Goal: Task Accomplishment & Management: Manage account settings

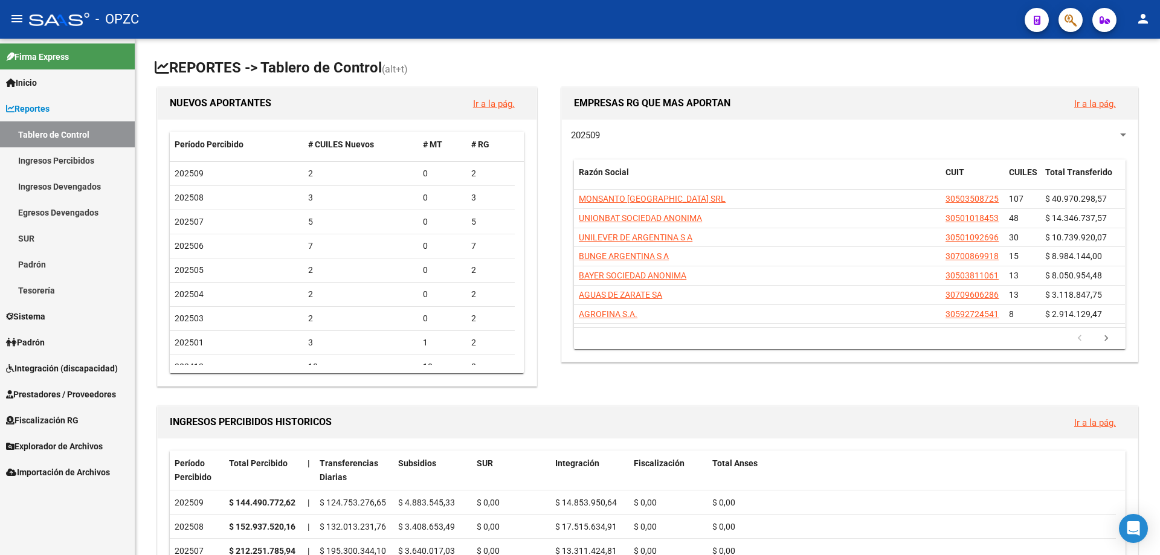
click at [82, 134] on link "Tablero de Control" at bounding box center [67, 134] width 135 height 26
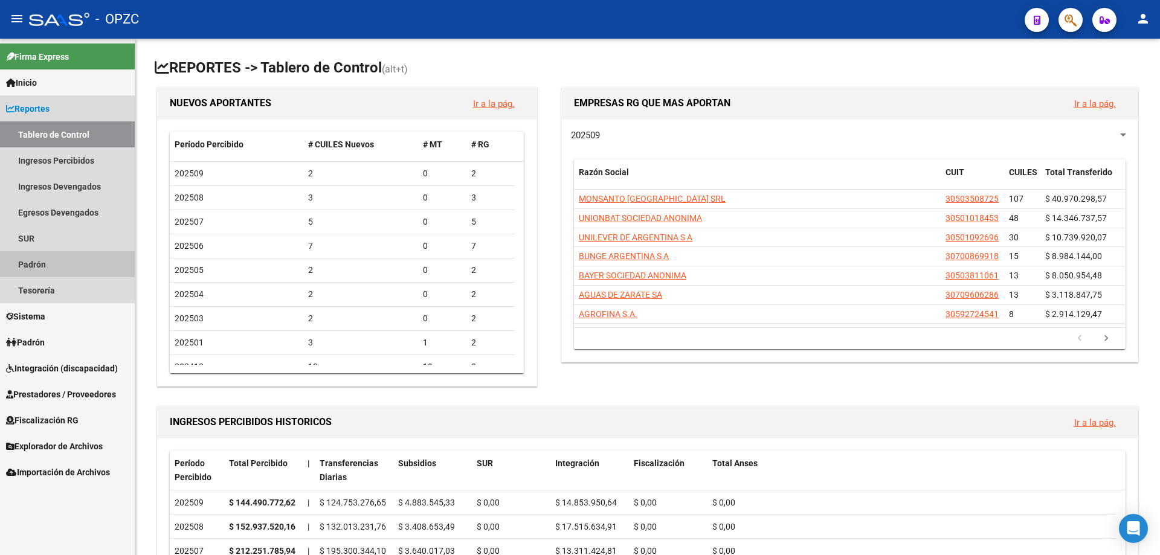
click at [54, 259] on link "Padrón" at bounding box center [67, 264] width 135 height 26
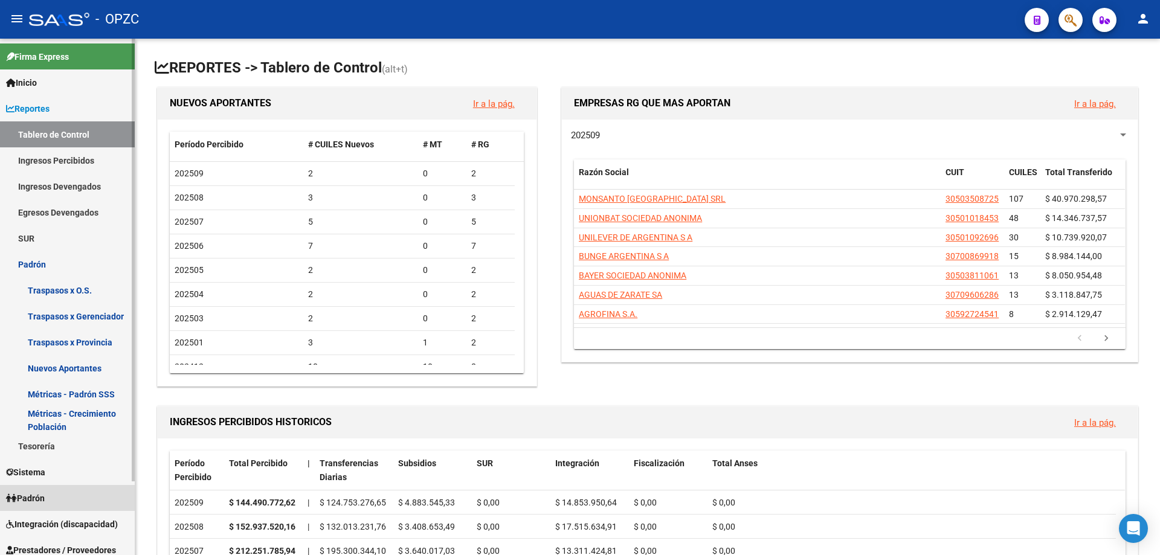
click at [45, 497] on span "Padrón" at bounding box center [25, 498] width 39 height 13
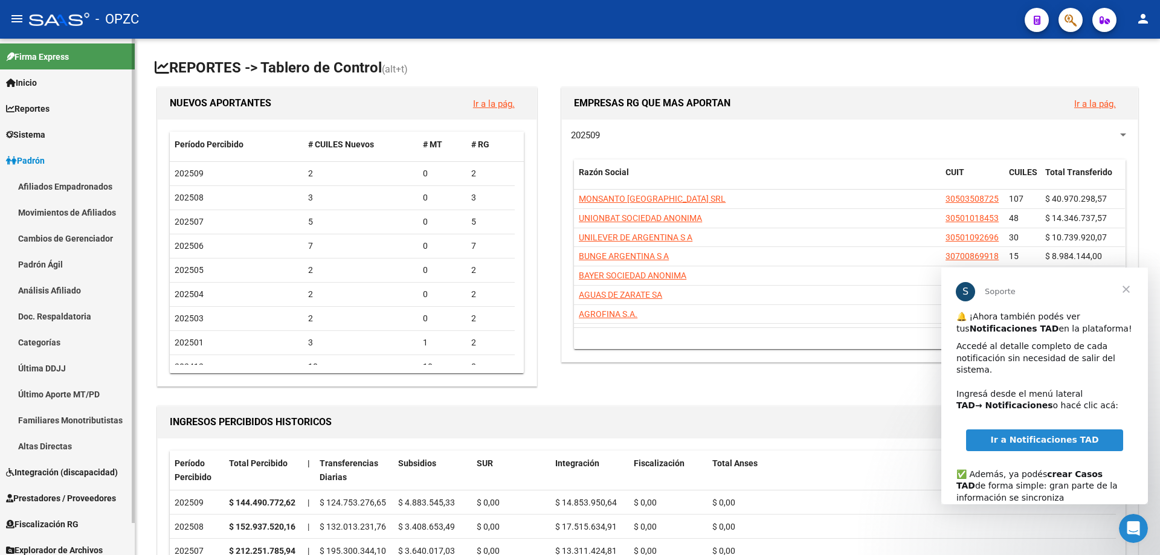
click at [83, 192] on link "Afiliados Empadronados" at bounding box center [67, 186] width 135 height 26
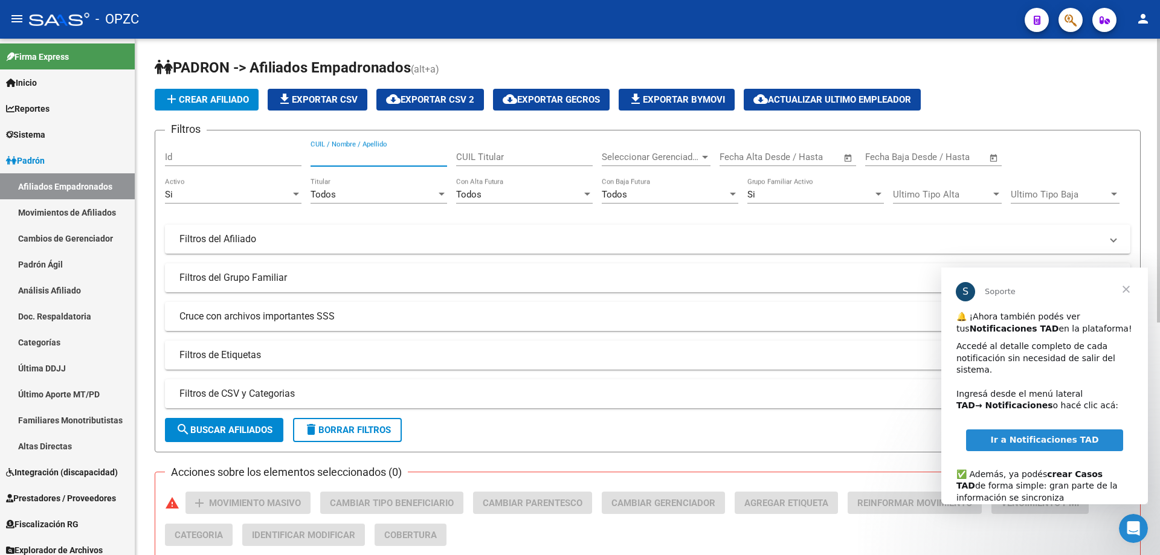
click at [341, 162] on input "CUIL / Nombre / Apellido" at bounding box center [379, 157] width 137 height 11
click at [333, 158] on input "lorenaisabel" at bounding box center [379, 157] width 137 height 11
click at [335, 160] on input "lorenaisabel" at bounding box center [379, 157] width 137 height 11
type input "[PERSON_NAME] [PERSON_NAME]"
click at [233, 433] on span "search Buscar Afiliados" at bounding box center [224, 430] width 97 height 11
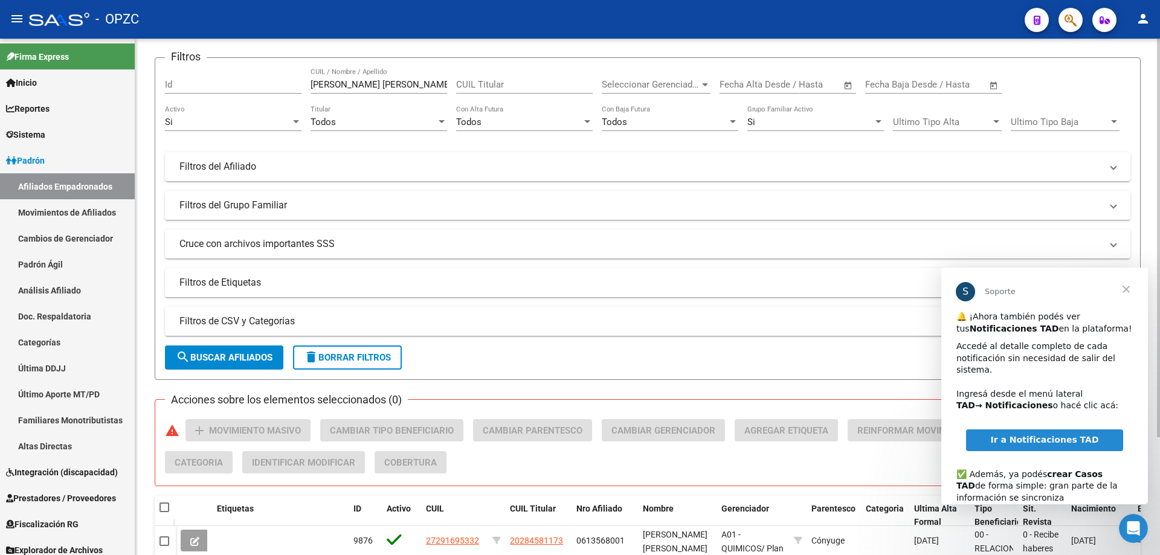
scroll to position [152, 0]
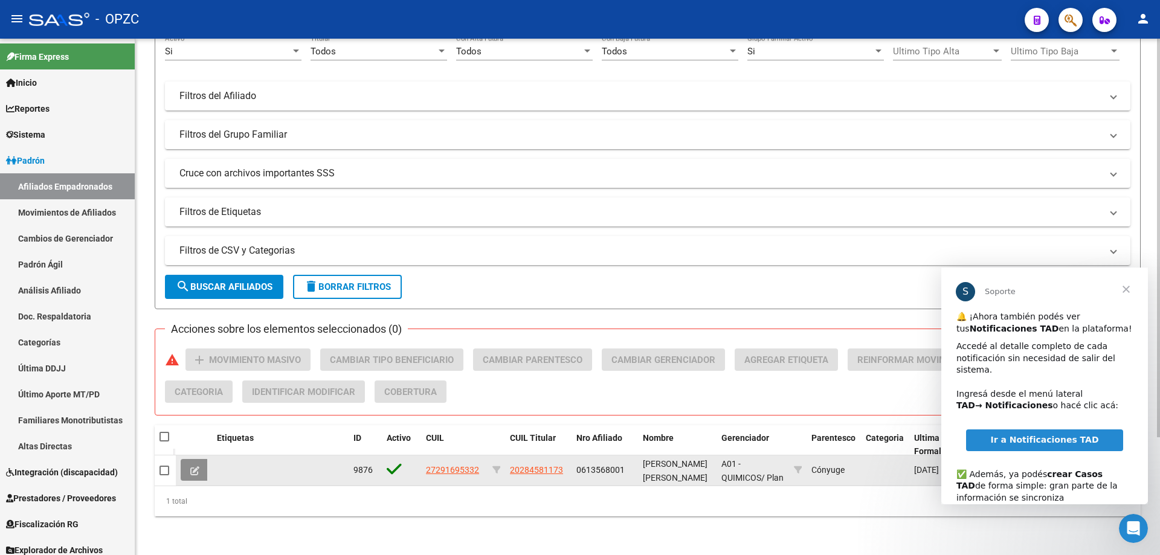
click at [199, 459] on button at bounding box center [195, 470] width 28 height 22
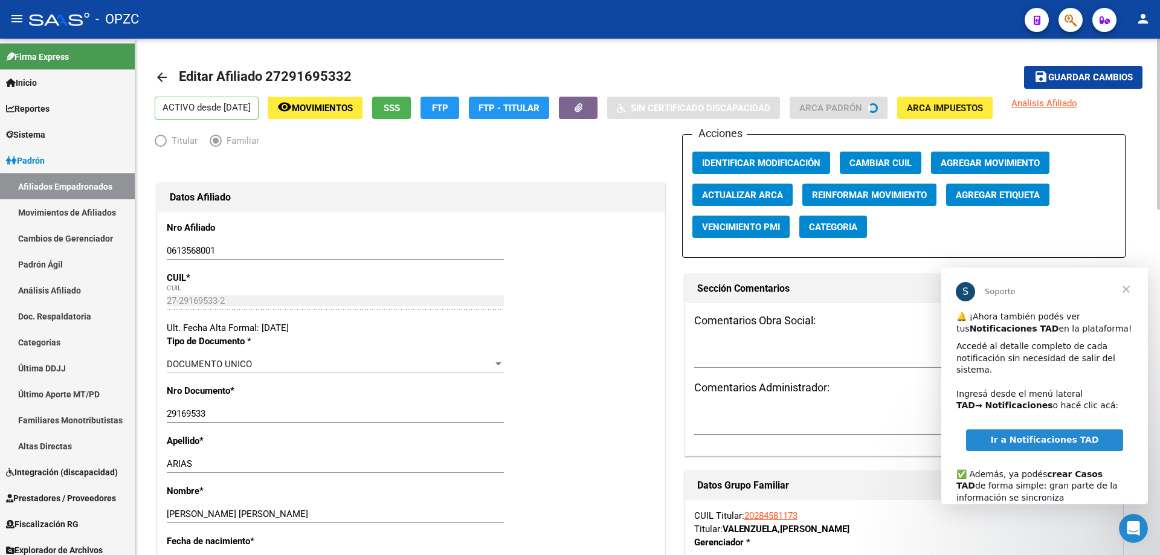
radio input "true"
type input "30-50101845-3"
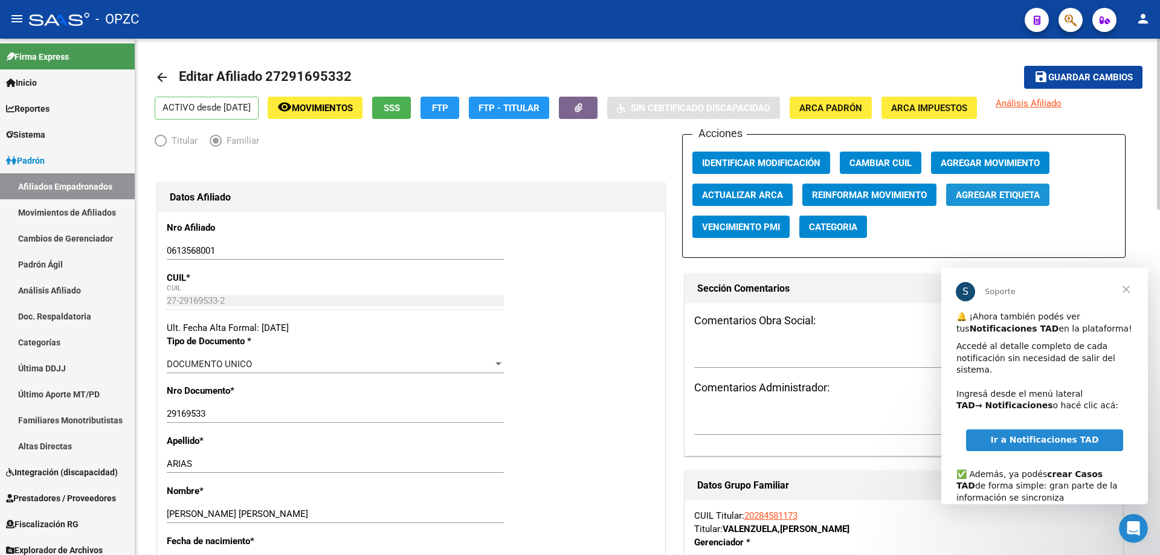
click at [1003, 198] on span "Agregar Etiqueta" at bounding box center [998, 195] width 84 height 11
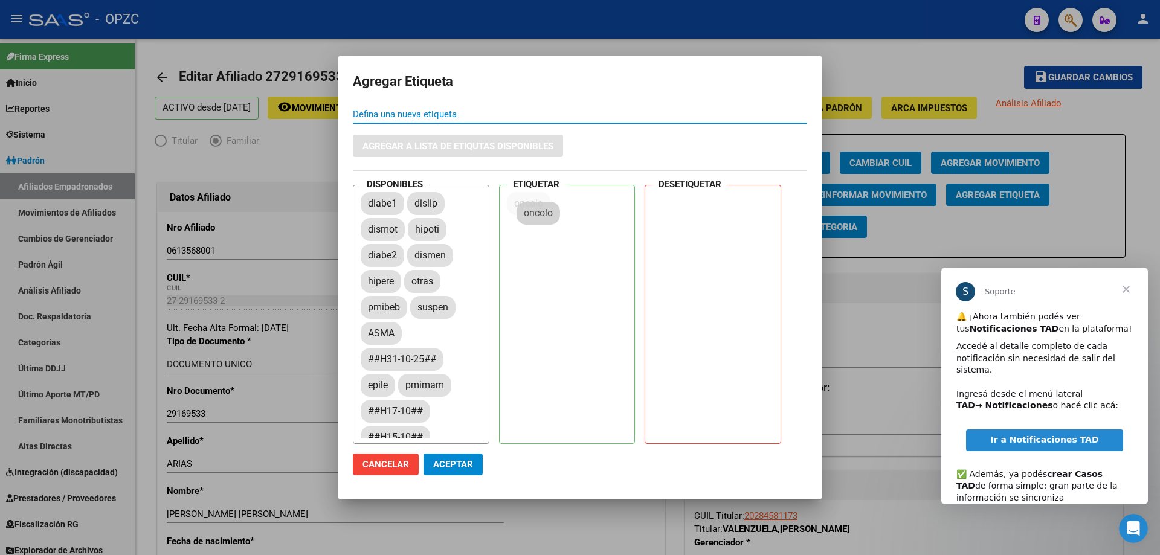
drag, startPoint x: 421, startPoint y: 284, endPoint x: 534, endPoint y: 215, distance: 131.8
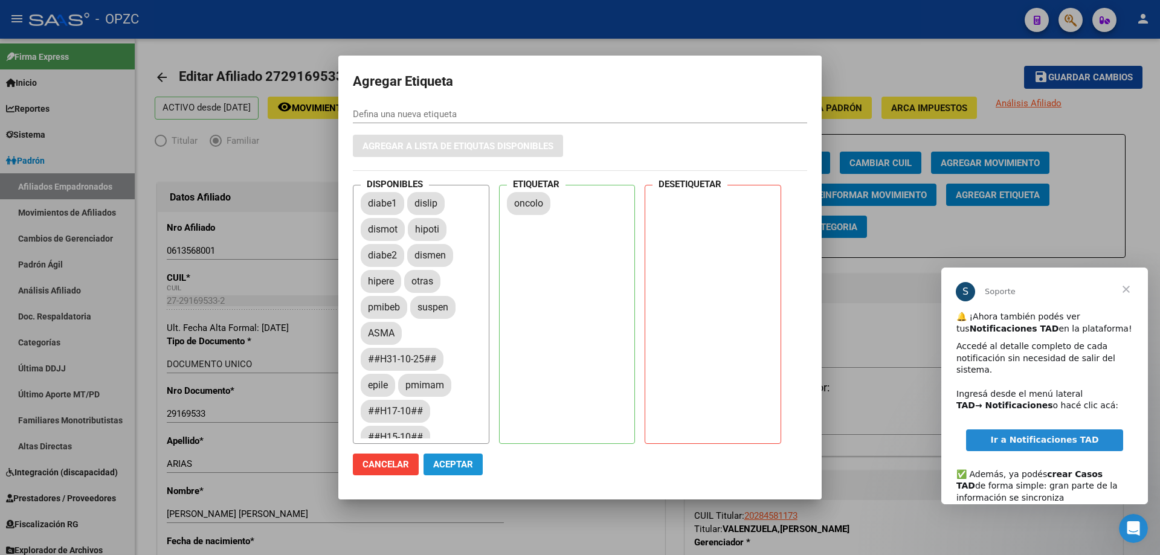
click at [459, 461] on span "Aceptar" at bounding box center [453, 464] width 40 height 11
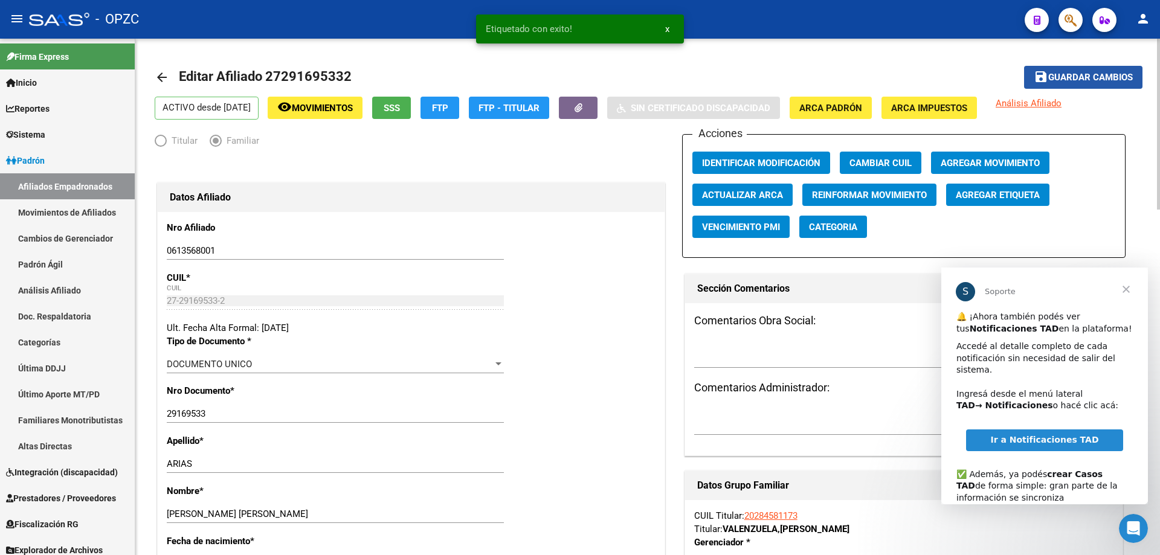
click at [1058, 73] on span "Guardar cambios" at bounding box center [1090, 78] width 85 height 11
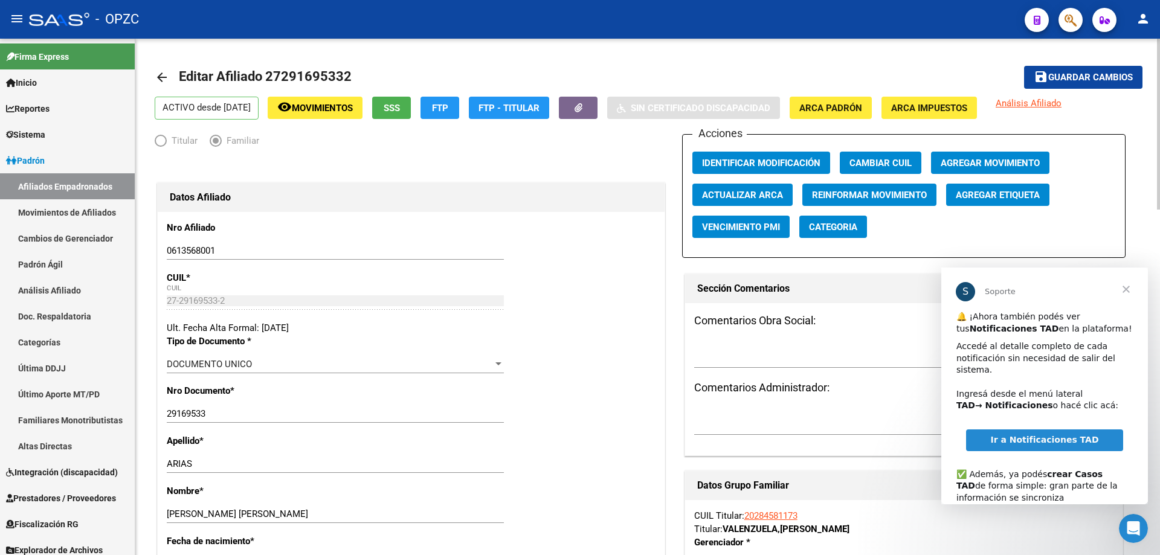
click at [169, 27] on div "- OPZC" at bounding box center [522, 19] width 986 height 27
click at [1145, 16] on mat-icon "person" at bounding box center [1143, 18] width 15 height 15
click at [53, 181] on div at bounding box center [580, 277] width 1160 height 555
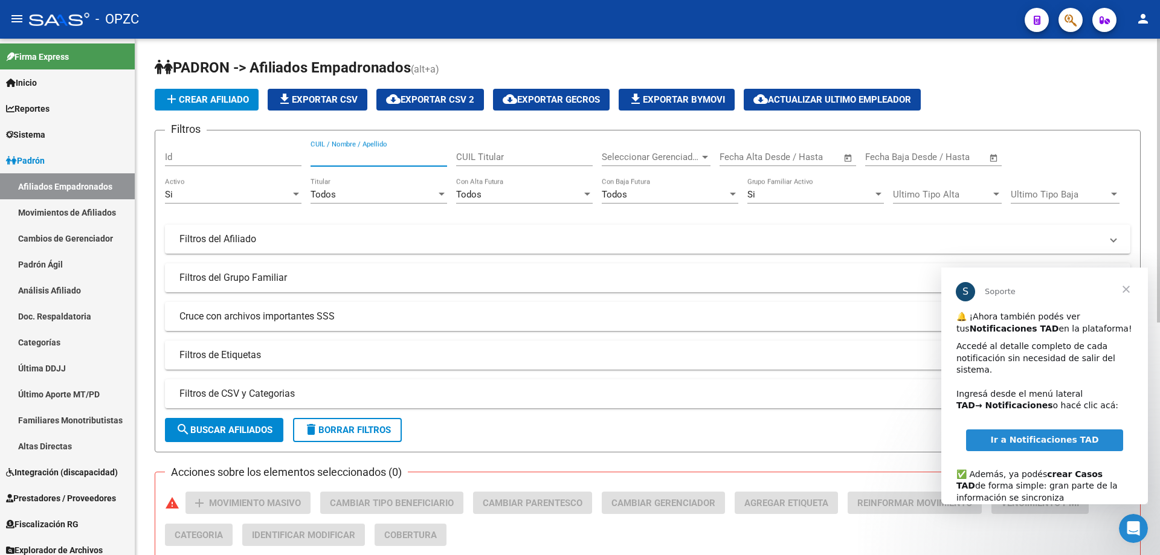
click at [341, 152] on input "CUIL / Nombre / Apellido" at bounding box center [379, 157] width 137 height 11
click at [335, 158] on input "lorenaisabel" at bounding box center [379, 157] width 137 height 11
type input "[PERSON_NAME] [PERSON_NAME]"
click at [247, 426] on span "search Buscar Afiliados" at bounding box center [224, 430] width 97 height 11
click at [1141, 14] on mat-icon "person" at bounding box center [1143, 18] width 15 height 15
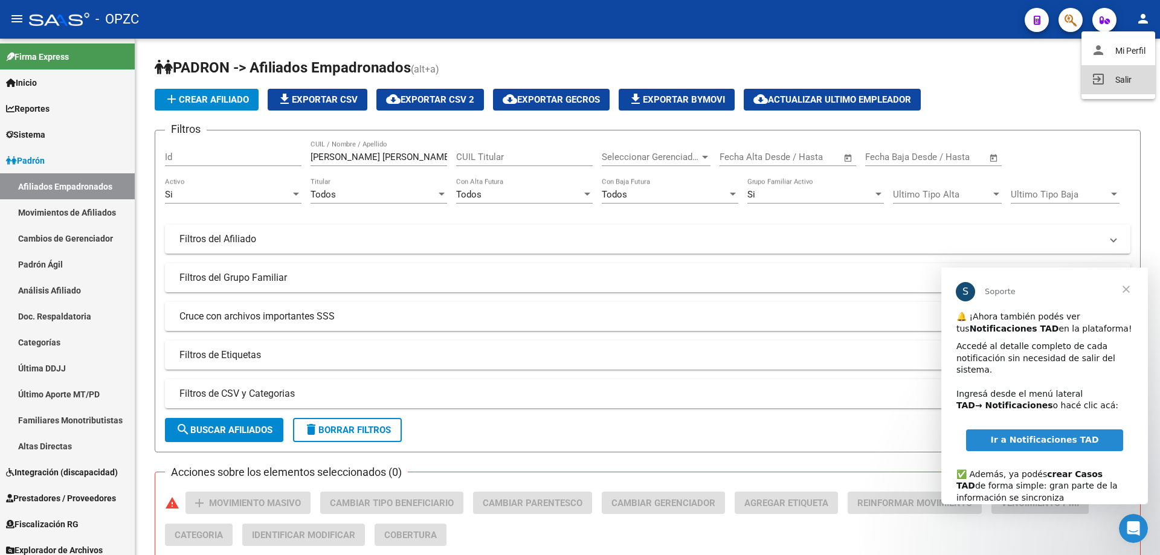
click at [1125, 80] on button "exit_to_app Salir" at bounding box center [1119, 79] width 74 height 29
